Goal: Transaction & Acquisition: Purchase product/service

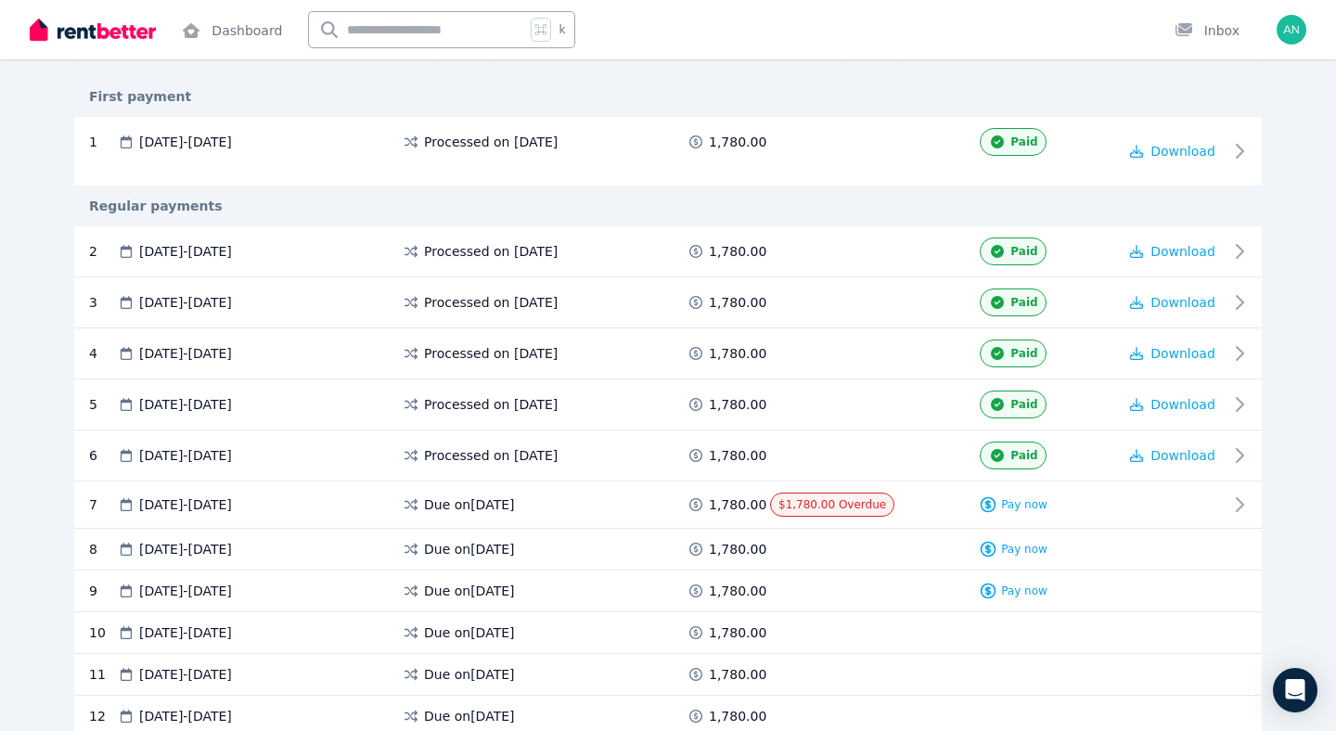
scroll to position [289, 0]
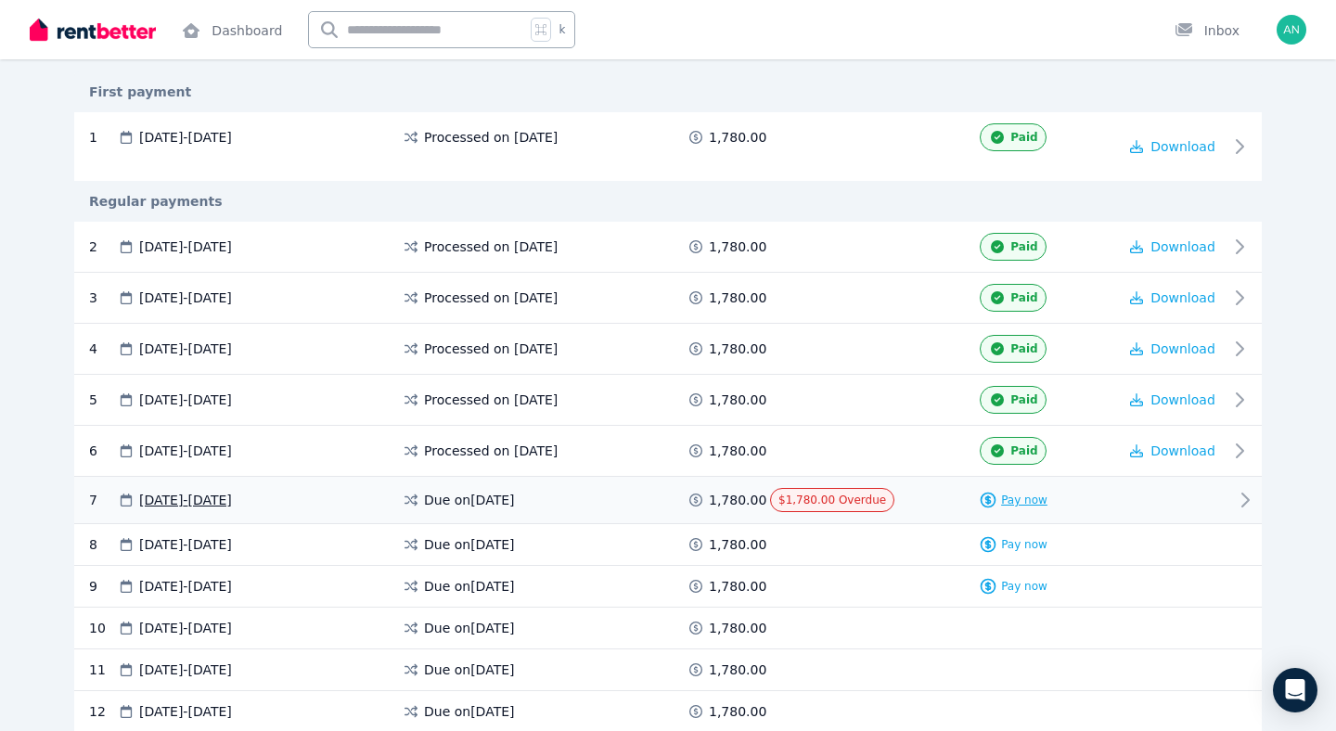
click at [1015, 503] on span "Pay now" at bounding box center [1024, 500] width 46 height 15
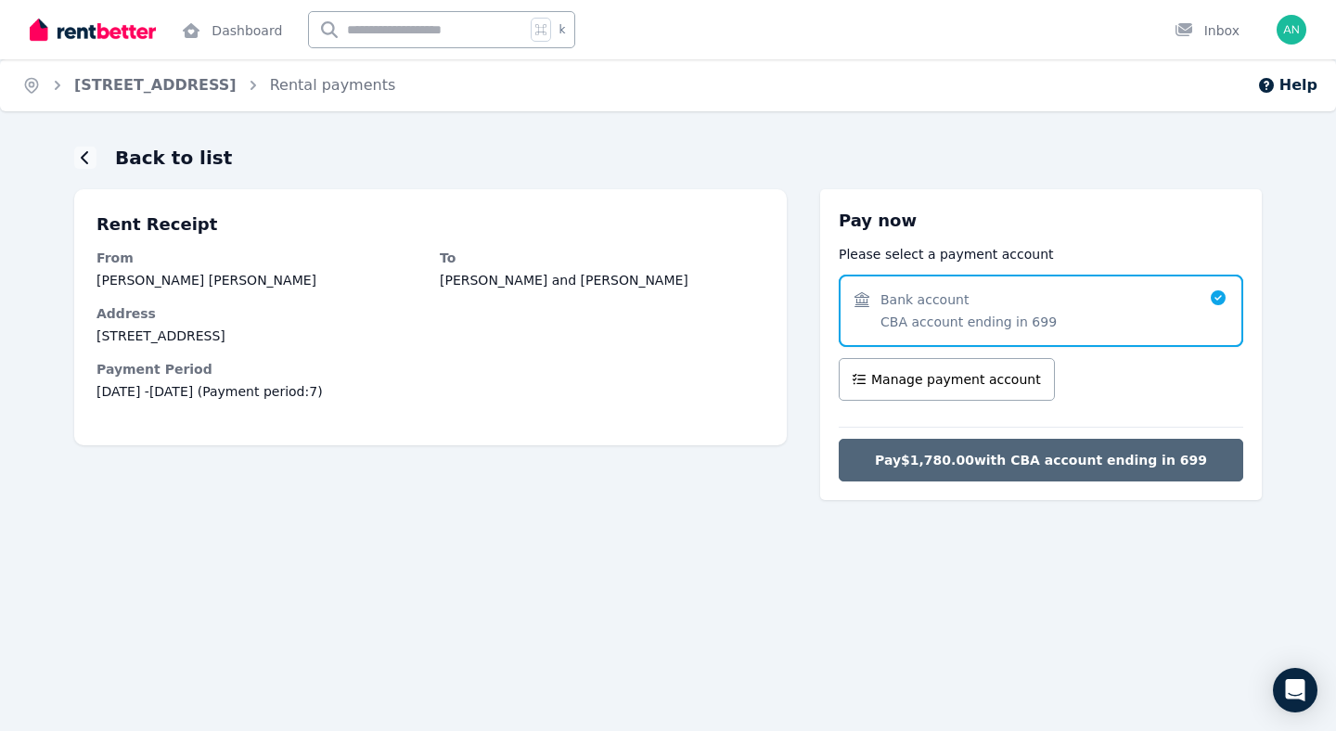
click at [982, 461] on span "Pay $1,780.00 with CBA account ending in 699" at bounding box center [1041, 460] width 332 height 19
